Goal: Navigation & Orientation: Understand site structure

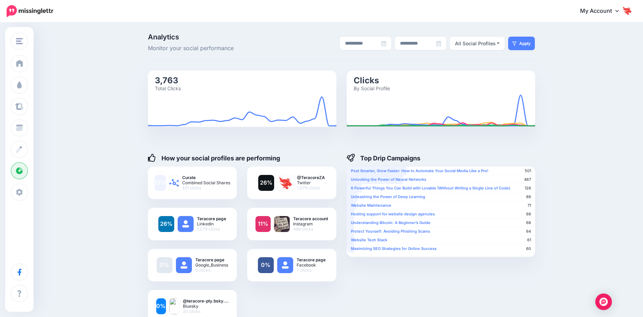
scroll to position [35, 0]
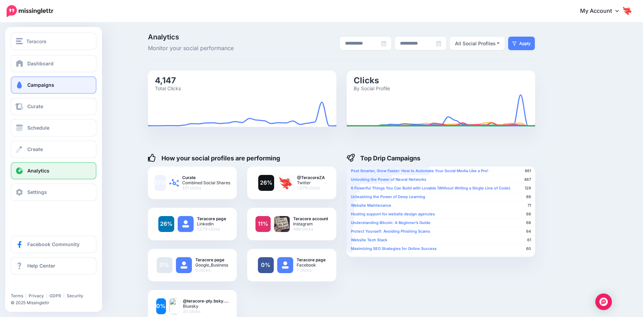
click at [40, 86] on span "Campaigns" at bounding box center [40, 85] width 27 height 6
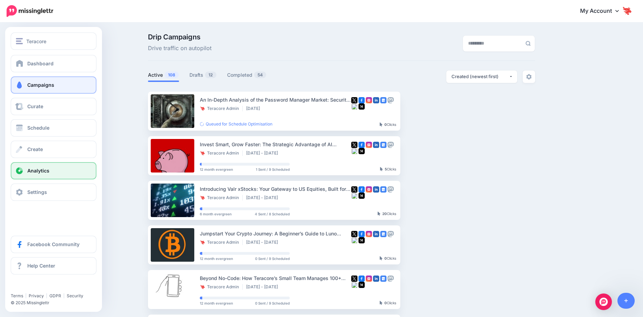
click at [39, 173] on link "Analytics" at bounding box center [54, 170] width 86 height 17
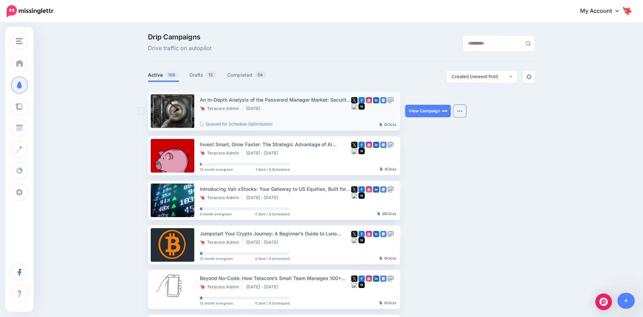
click at [459, 109] on button "button" at bounding box center [459, 111] width 12 height 12
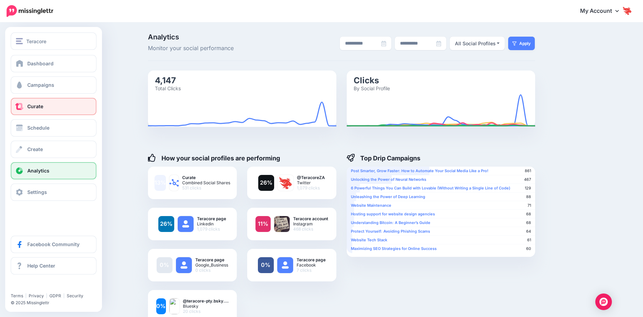
click at [55, 104] on link "Curate" at bounding box center [54, 106] width 86 height 17
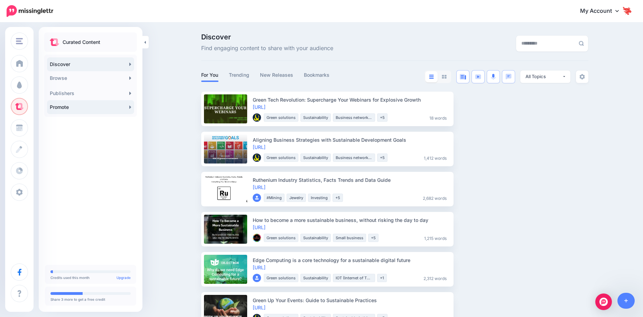
click at [113, 112] on link "Promote" at bounding box center [90, 107] width 87 height 14
